Goal: Task Accomplishment & Management: Manage account settings

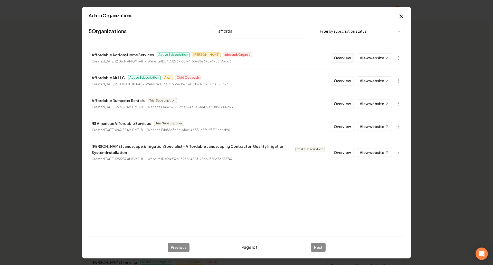
type input "afforda"
click at [307, 58] on button "Overview" at bounding box center [342, 57] width 23 height 9
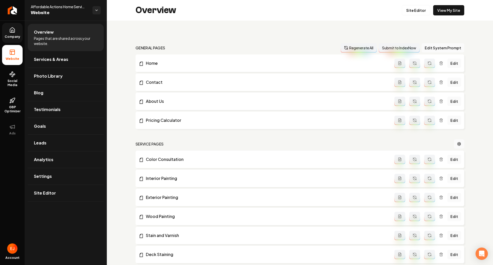
click at [11, 28] on icon at bounding box center [12, 29] width 5 height 5
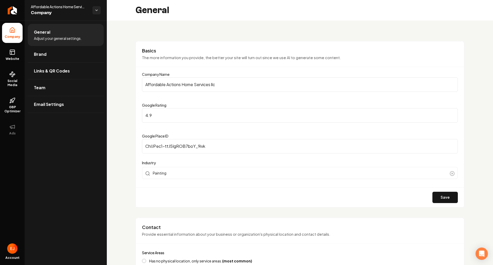
drag, startPoint x: 168, startPoint y: 117, endPoint x: 137, endPoint y: 114, distance: 31.2
click at [137, 114] on div "Basics The more information you provide, the better your site will turn out sin…" at bounding box center [300, 124] width 329 height 166
type input "5"
click at [307, 199] on button "Save" at bounding box center [444, 196] width 25 height 11
click at [307, 195] on button "Save" at bounding box center [444, 196] width 25 height 11
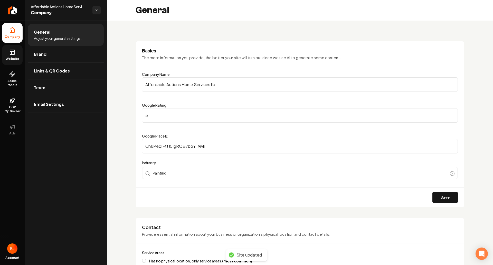
click at [17, 57] on span "Website" at bounding box center [13, 59] width 18 height 4
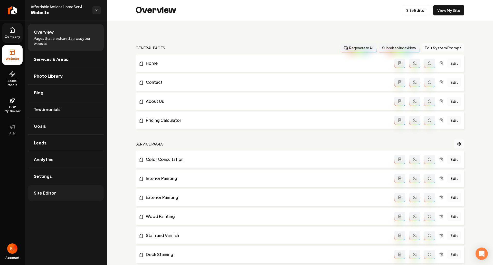
click at [49, 193] on span "Site Editor" at bounding box center [45, 193] width 22 height 6
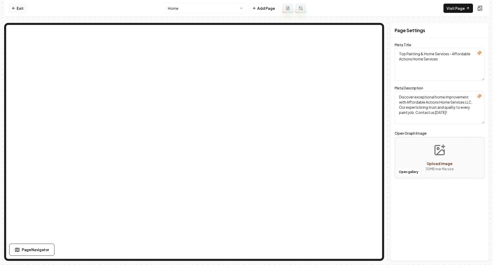
click at [18, 7] on link "Exit" at bounding box center [17, 8] width 19 height 9
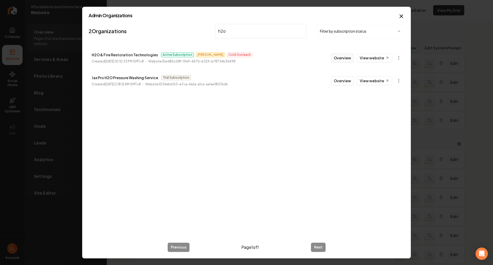
type input "h2o"
click at [307, 57] on button "Overview" at bounding box center [342, 57] width 23 height 9
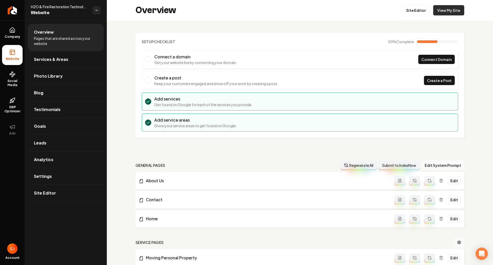
click at [307, 10] on link "View My Site" at bounding box center [448, 10] width 31 height 10
click at [9, 30] on icon at bounding box center [12, 30] width 6 height 6
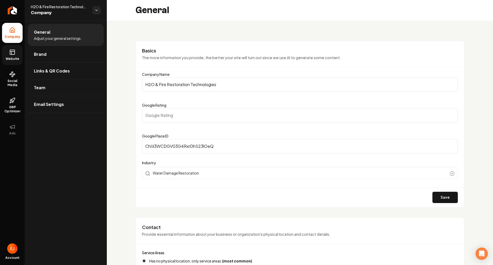
click at [11, 59] on span "Website" at bounding box center [13, 59] width 18 height 4
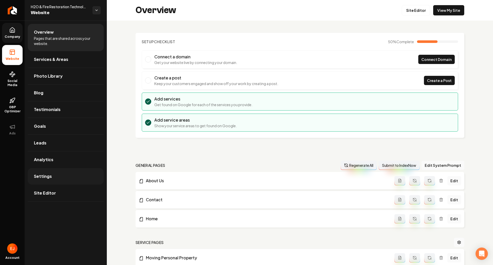
click at [46, 177] on span "Settings" at bounding box center [43, 176] width 18 height 6
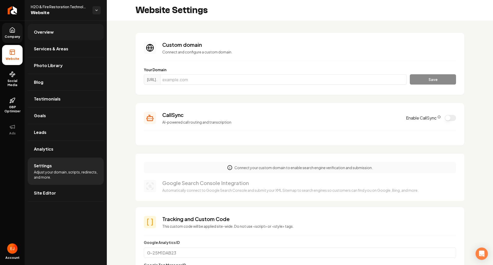
click at [53, 36] on link "Overview" at bounding box center [66, 32] width 76 height 16
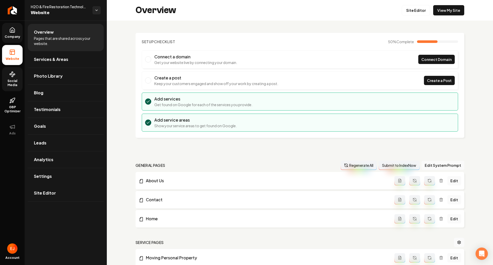
click at [16, 85] on span "Social Media" at bounding box center [12, 83] width 21 height 8
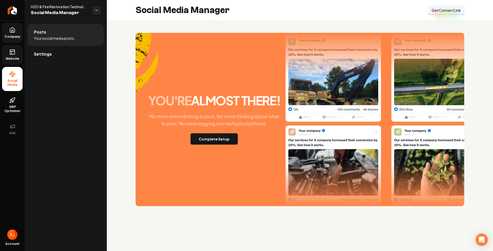
click at [307, 12] on span "Get Connect Link" at bounding box center [445, 10] width 29 height 5
click at [212, 137] on button "Complete Setup" at bounding box center [213, 138] width 47 height 11
